Goal: Information Seeking & Learning: Learn about a topic

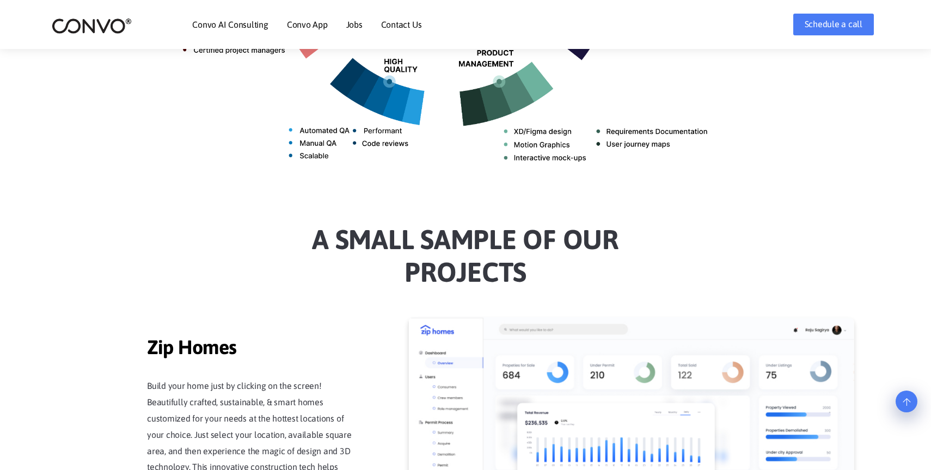
scroll to position [462, 0]
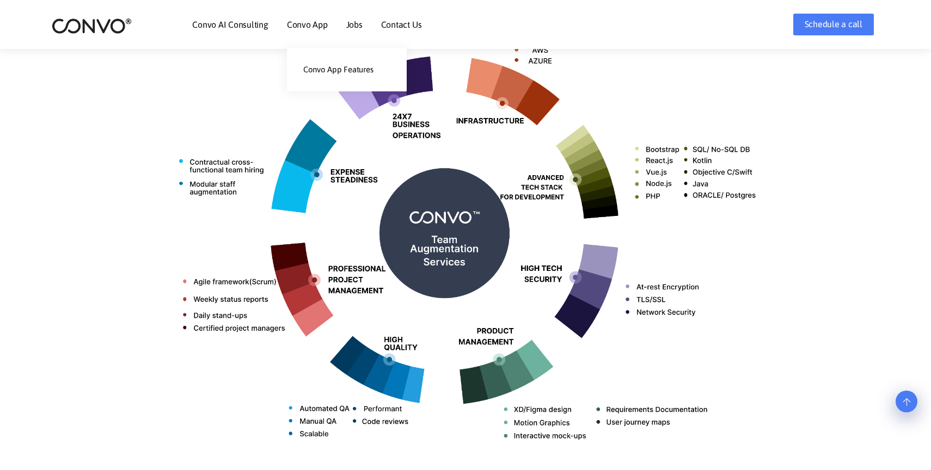
click at [294, 33] on li "Convo App Convo App Features" at bounding box center [307, 24] width 41 height 47
click at [338, 77] on link "Convo App Features" at bounding box center [347, 70] width 120 height 22
